Goal: Task Accomplishment & Management: Use online tool/utility

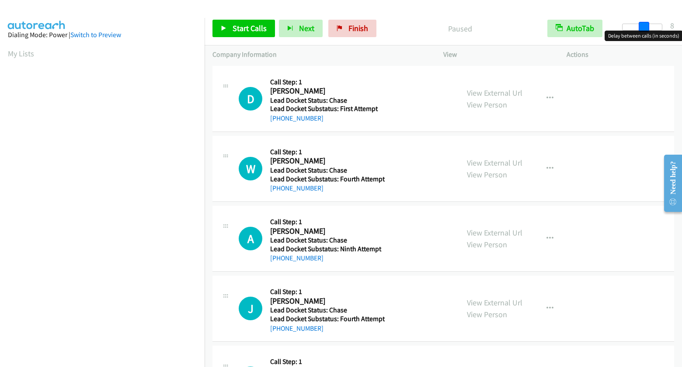
drag, startPoint x: 625, startPoint y: 27, endPoint x: 645, endPoint y: 31, distance: 20.1
click at [645, 31] on body "Start Calls Pause Next Finish Paused AutoTab AutoTab 8 Company Information Info…" at bounding box center [341, 21] width 682 height 42
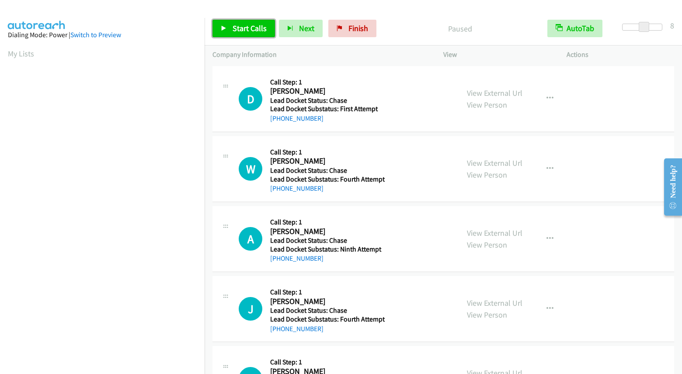
click at [229, 25] on link "Start Calls" at bounding box center [244, 28] width 63 height 17
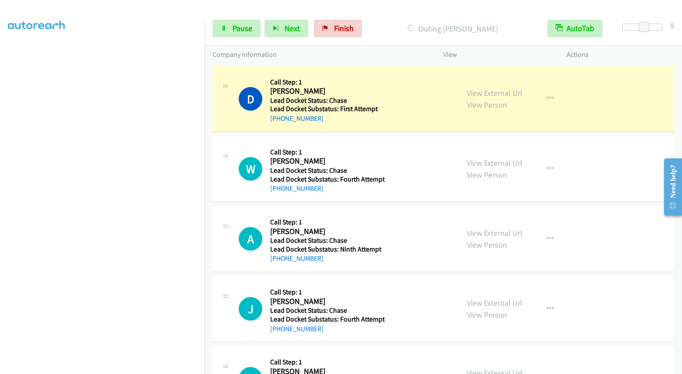
scroll to position [116, 0]
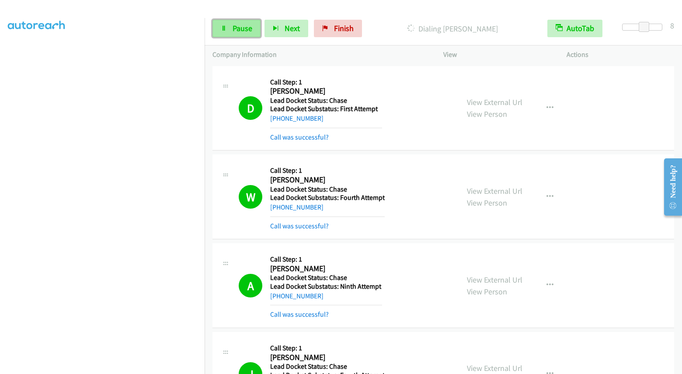
click at [240, 23] on span "Pause" at bounding box center [243, 28] width 20 height 10
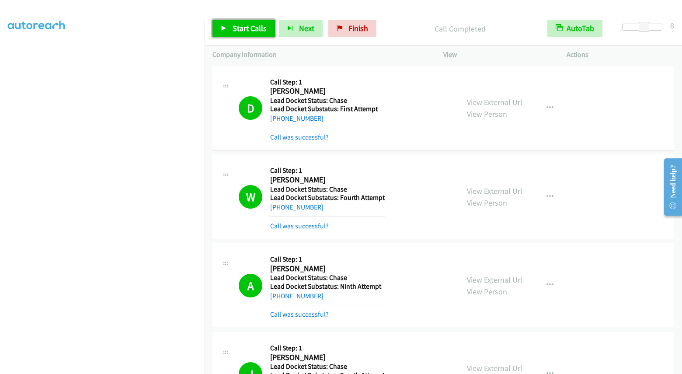
click at [244, 32] on span "Start Calls" at bounding box center [250, 28] width 34 height 10
click at [233, 31] on span "Pause" at bounding box center [243, 28] width 20 height 10
click at [240, 30] on span "Start Calls" at bounding box center [250, 28] width 34 height 10
click at [240, 23] on span "Pause" at bounding box center [243, 28] width 20 height 10
click at [235, 27] on span "Start Calls" at bounding box center [250, 28] width 34 height 10
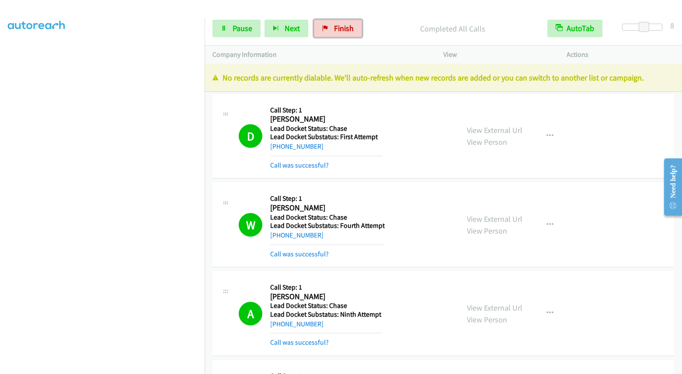
drag, startPoint x: 342, startPoint y: 27, endPoint x: 195, endPoint y: 38, distance: 148.3
click at [342, 27] on span "Finish" at bounding box center [344, 28] width 20 height 10
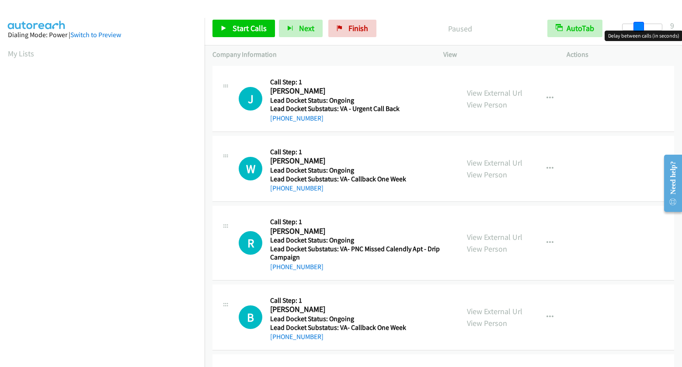
drag, startPoint x: 625, startPoint y: 26, endPoint x: 639, endPoint y: 25, distance: 14.0
click at [639, 25] on span at bounding box center [639, 27] width 10 height 10
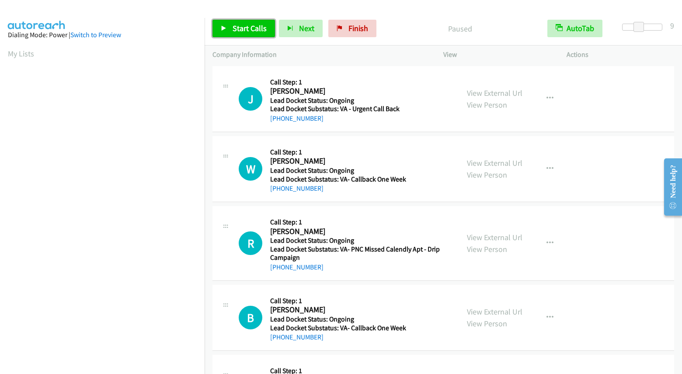
click at [259, 28] on span "Start Calls" at bounding box center [250, 28] width 34 height 10
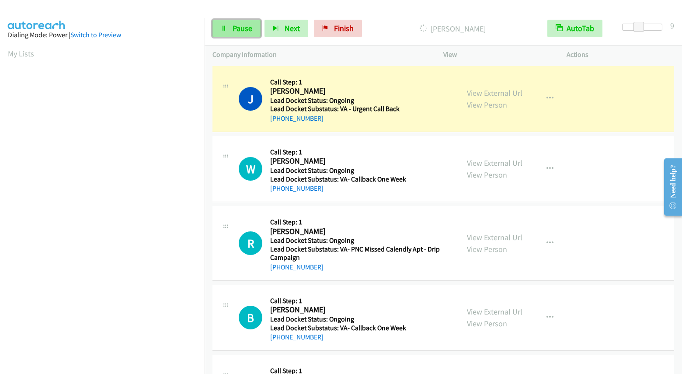
click at [235, 32] on span "Pause" at bounding box center [243, 28] width 20 height 10
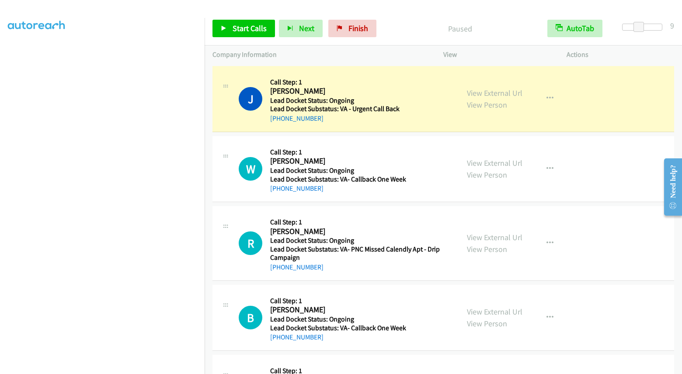
scroll to position [116, 0]
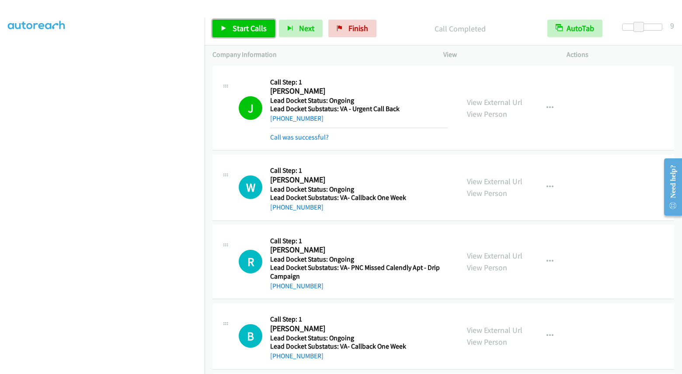
click at [268, 31] on link "Start Calls" at bounding box center [244, 28] width 63 height 17
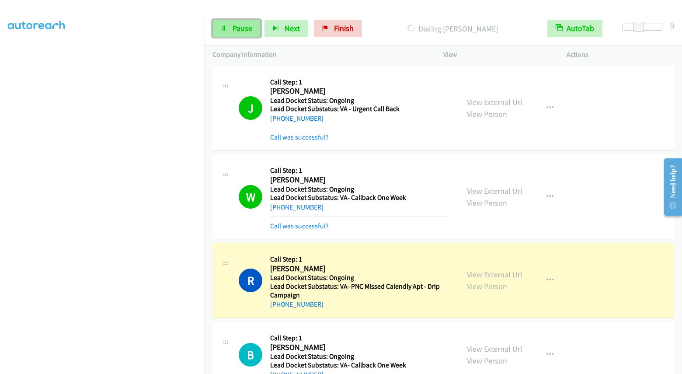
click at [235, 36] on link "Pause" at bounding box center [237, 28] width 48 height 17
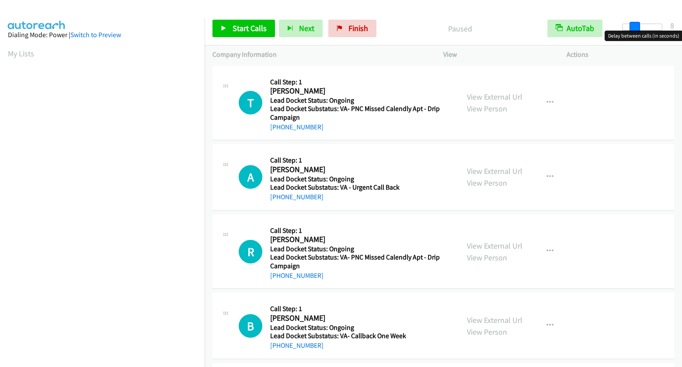
drag, startPoint x: 624, startPoint y: 25, endPoint x: 637, endPoint y: 28, distance: 13.3
click at [637, 28] on span at bounding box center [635, 27] width 10 height 10
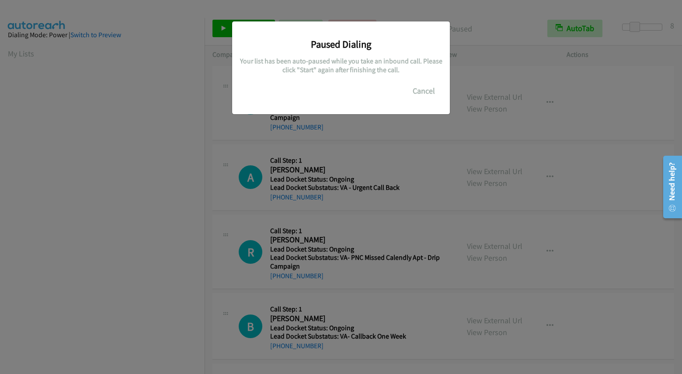
scroll to position [117, 0]
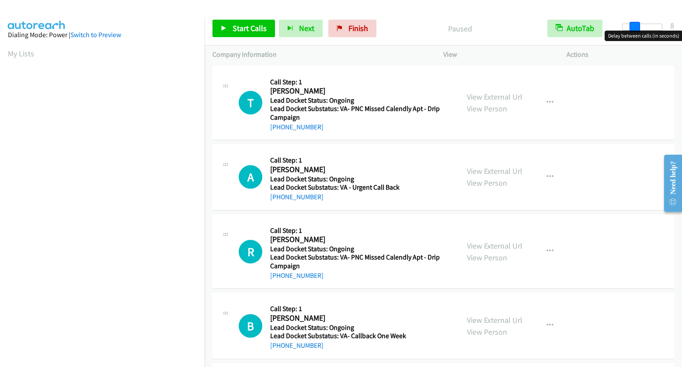
drag, startPoint x: 626, startPoint y: 27, endPoint x: 638, endPoint y: 24, distance: 12.1
click at [638, 24] on span at bounding box center [635, 27] width 10 height 10
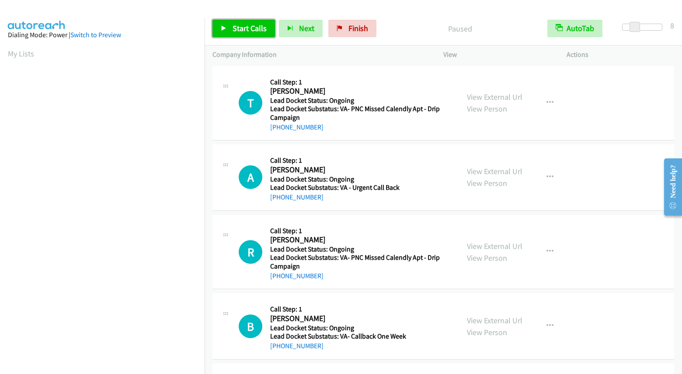
click at [255, 30] on span "Start Calls" at bounding box center [250, 28] width 34 height 10
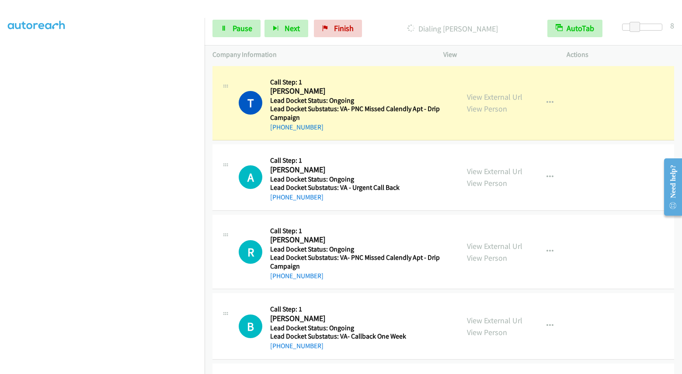
scroll to position [116, 0]
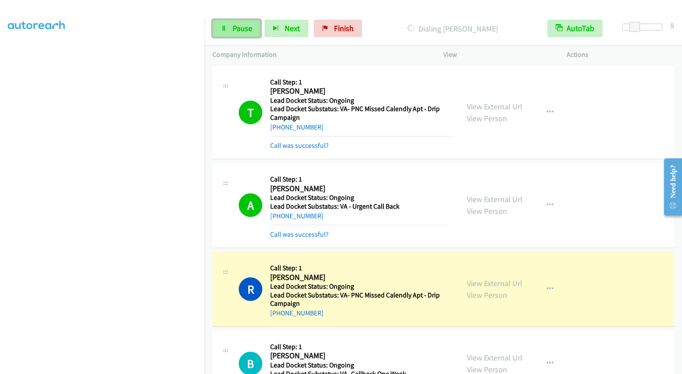
drag, startPoint x: 234, startPoint y: 30, endPoint x: 234, endPoint y: 22, distance: 7.4
click at [234, 30] on span "Pause" at bounding box center [243, 28] width 20 height 10
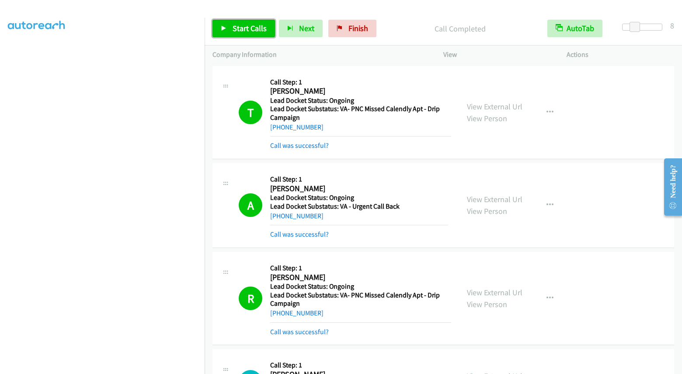
click at [241, 28] on span "Start Calls" at bounding box center [250, 28] width 34 height 10
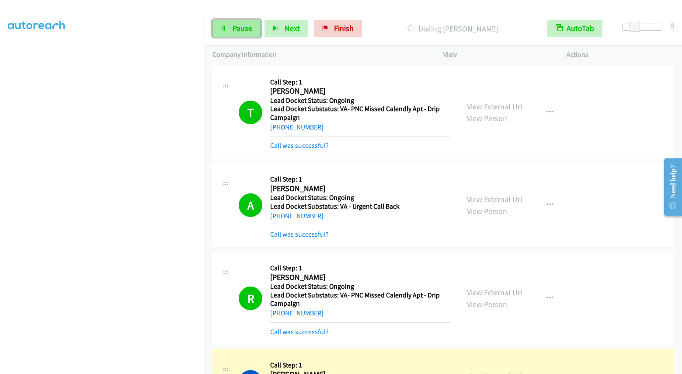
click at [234, 29] on span "Pause" at bounding box center [243, 28] width 20 height 10
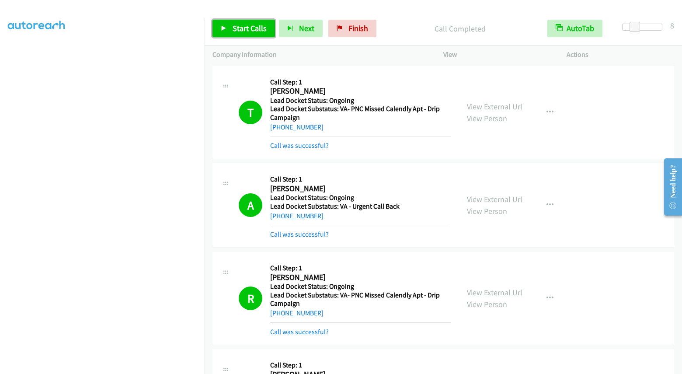
click at [242, 26] on span "Start Calls" at bounding box center [250, 28] width 34 height 10
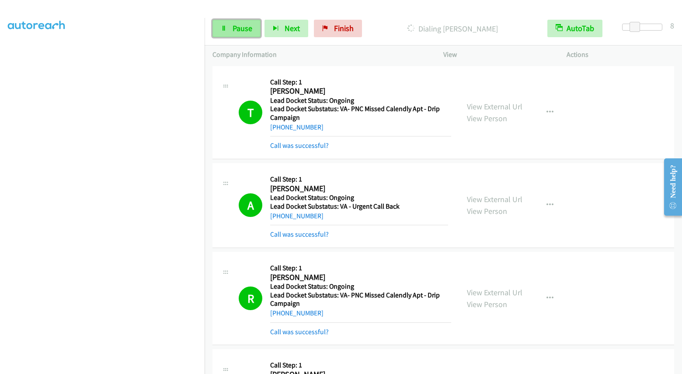
click at [241, 28] on span "Pause" at bounding box center [243, 28] width 20 height 10
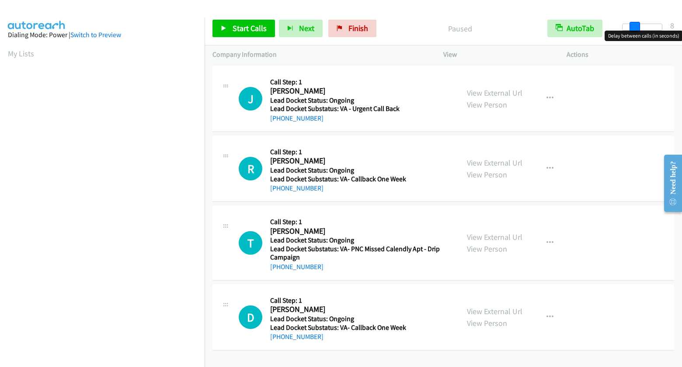
drag, startPoint x: 625, startPoint y: 27, endPoint x: 634, endPoint y: 26, distance: 9.7
click at [634, 26] on span at bounding box center [635, 27] width 10 height 10
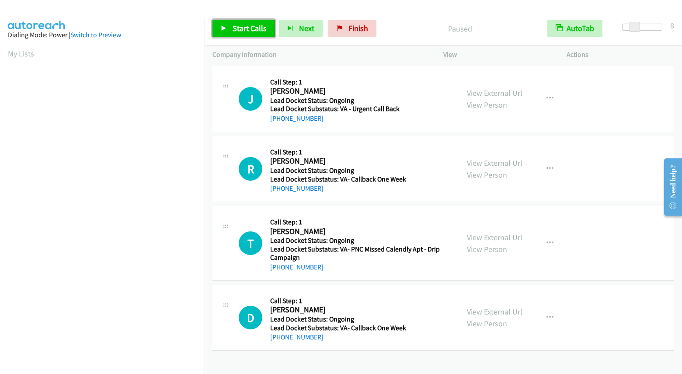
click at [240, 28] on span "Start Calls" at bounding box center [250, 28] width 34 height 10
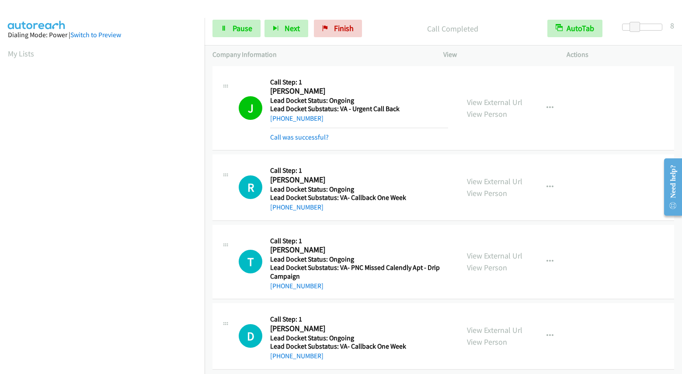
scroll to position [117, 0]
click at [238, 31] on span "Pause" at bounding box center [243, 28] width 20 height 10
